Goal: Task Accomplishment & Management: Manage account settings

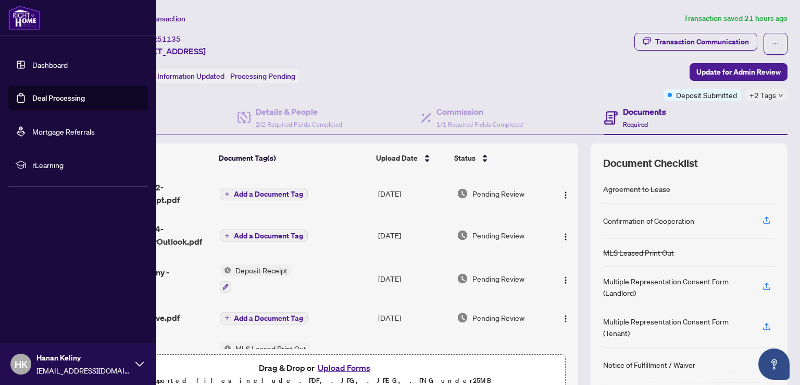
click at [32, 61] on link "Dashboard" at bounding box center [49, 64] width 35 height 9
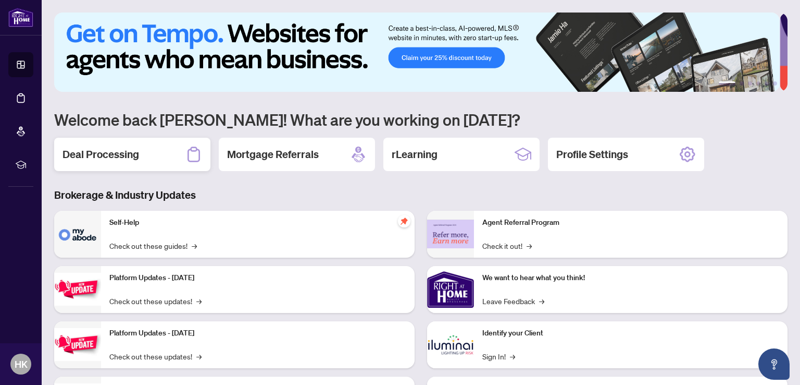
click at [121, 153] on h2 "Deal Processing" at bounding box center [101, 154] width 77 height 15
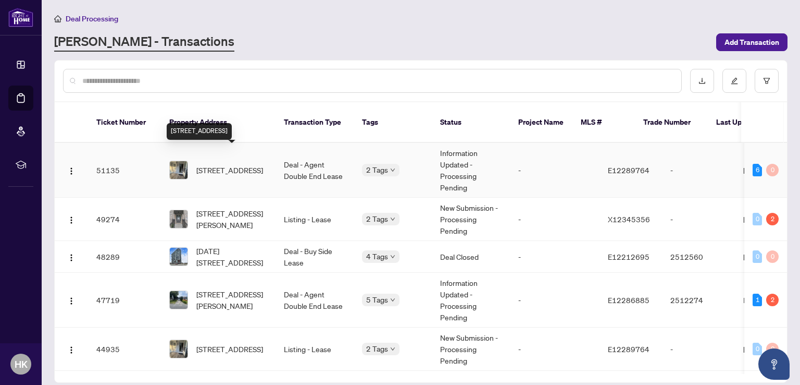
click at [227, 164] on span "[STREET_ADDRESS]" at bounding box center [229, 169] width 67 height 11
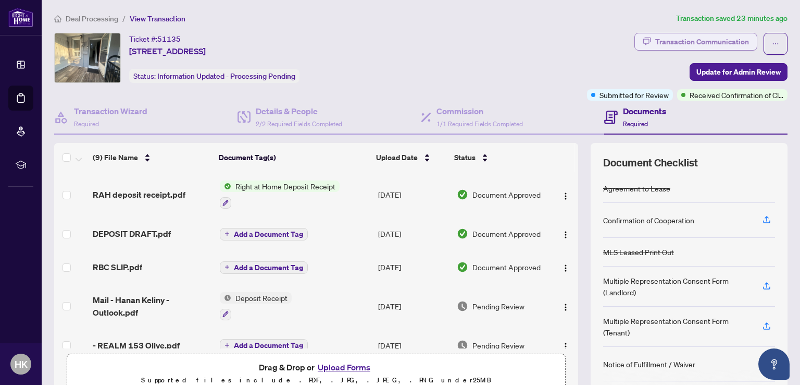
click at [723, 43] on div "Transaction Communication" at bounding box center [703, 41] width 94 height 17
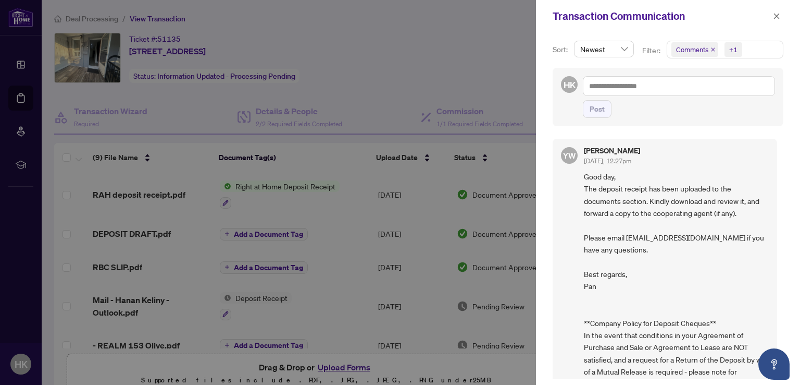
click at [702, 51] on span "Comments" at bounding box center [692, 49] width 32 height 10
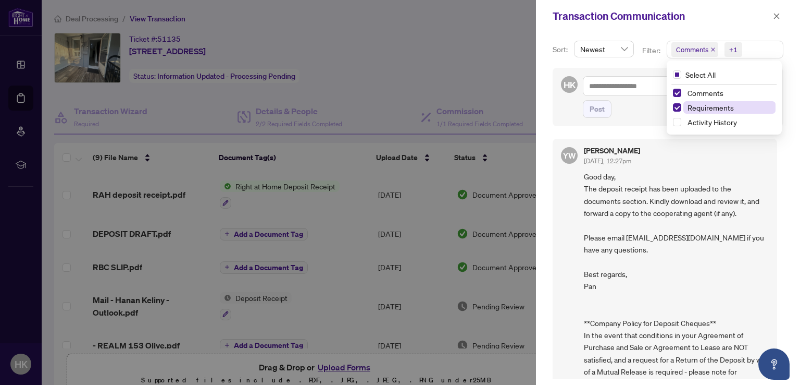
click at [701, 108] on span "Requirements" at bounding box center [711, 107] width 46 height 9
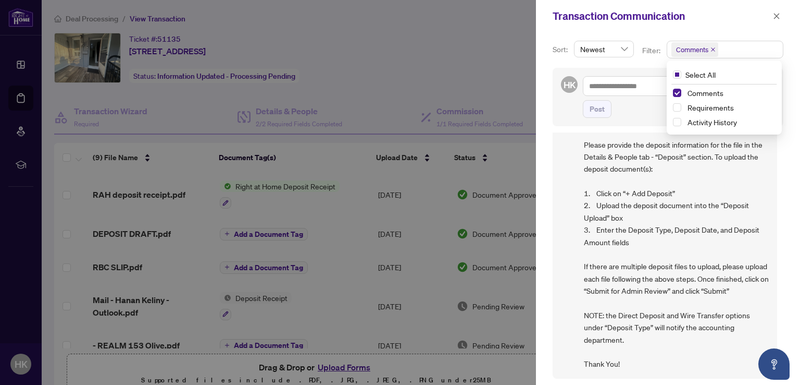
scroll to position [1, 0]
click at [152, 190] on div at bounding box center [400, 192] width 800 height 385
click at [268, 183] on div at bounding box center [400, 192] width 800 height 385
click at [776, 17] on icon "close" at bounding box center [777, 16] width 6 height 6
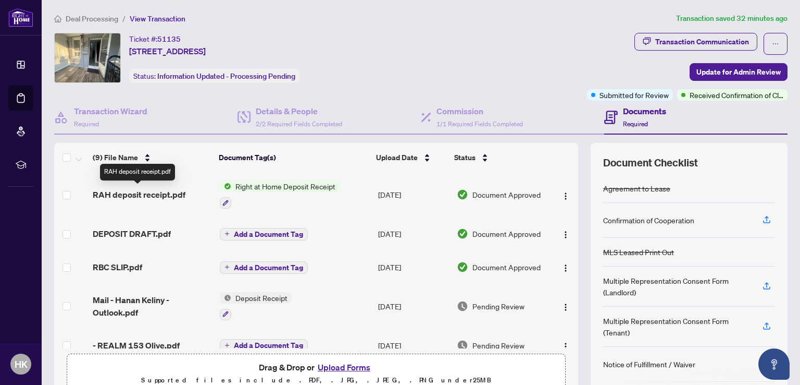
click at [165, 193] on span "RAH deposit receipt.pdf" at bounding box center [139, 194] width 93 height 13
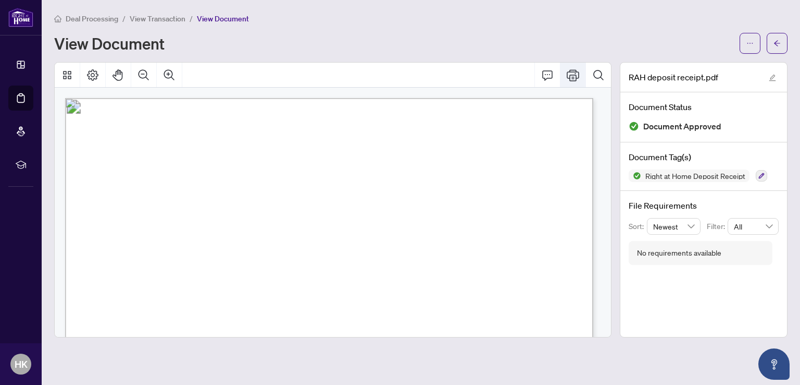
click at [575, 77] on icon "Print" at bounding box center [573, 75] width 13 height 13
